Goal: Find specific page/section: Find specific page/section

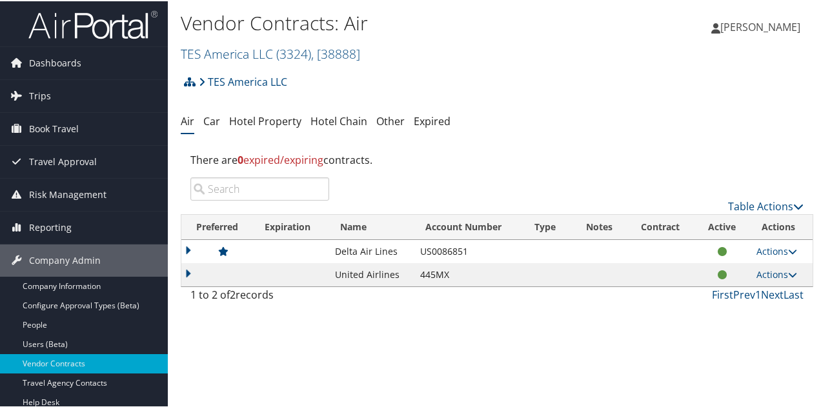
click at [192, 248] on td at bounding box center [217, 250] width 72 height 23
